Goal: Find specific page/section: Find specific page/section

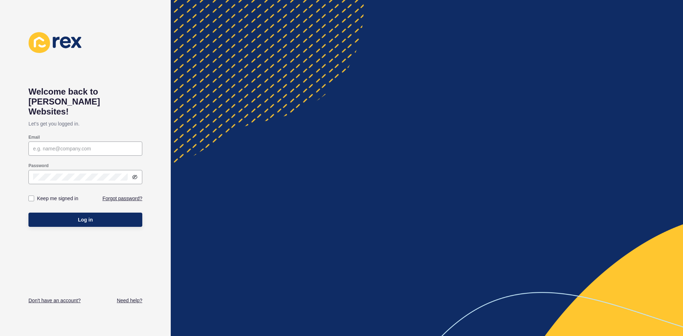
click at [86, 135] on div "Email" at bounding box center [85, 138] width 114 height 6
click at [88, 145] on input "Email" at bounding box center [85, 148] width 105 height 7
type input "[EMAIL_ADDRESS][DOMAIN_NAME]"
click at [28, 196] on label at bounding box center [31, 199] width 6 height 6
click at [30, 196] on input "Keep me signed in" at bounding box center [32, 198] width 5 height 5
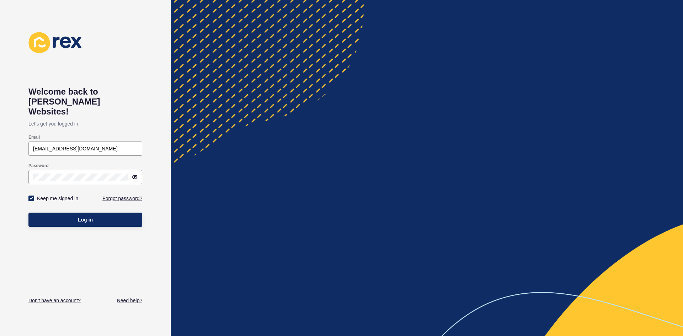
checkbox input "true"
click at [81, 216] on span "Log in" at bounding box center [85, 219] width 15 height 7
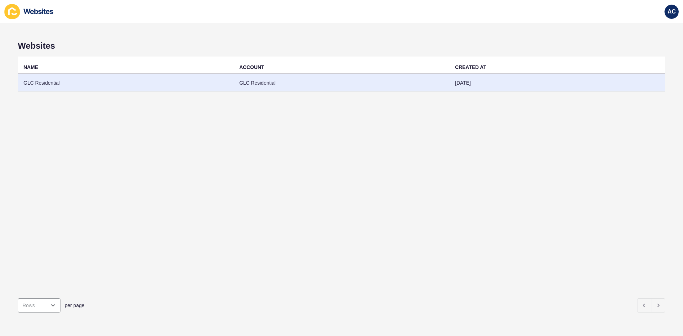
click at [70, 80] on td "GLC Residential" at bounding box center [126, 82] width 216 height 17
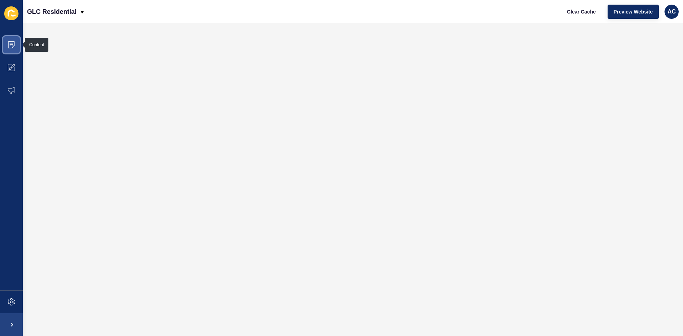
click at [10, 47] on icon at bounding box center [11, 44] width 7 height 7
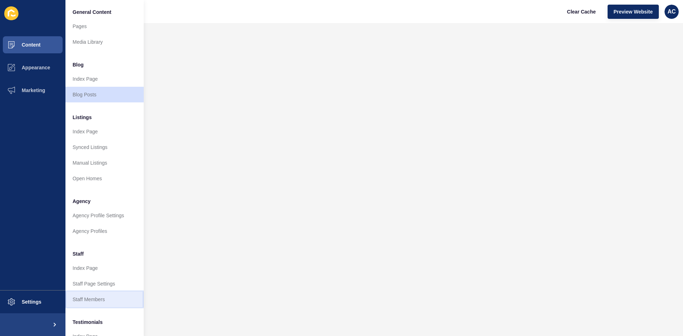
click at [99, 298] on link "Staff Members" at bounding box center [104, 300] width 78 height 16
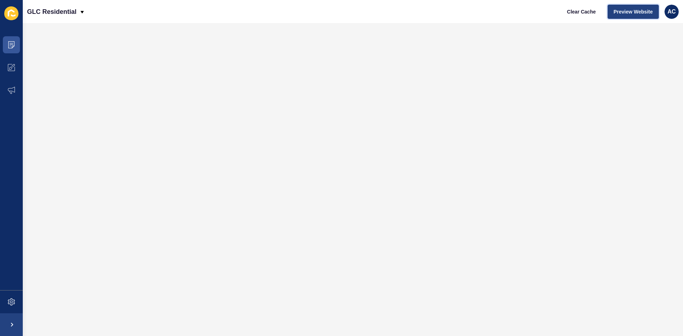
click at [650, 13] on span "Preview Website" at bounding box center [633, 11] width 39 height 7
click at [631, 12] on span "Preview Website" at bounding box center [633, 11] width 39 height 7
click at [6, 43] on span at bounding box center [11, 44] width 23 height 23
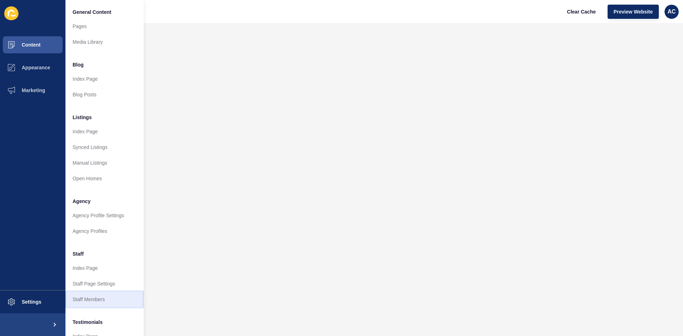
click at [103, 298] on link "Staff Members" at bounding box center [104, 300] width 78 height 16
